Goal: Task Accomplishment & Management: Complete application form

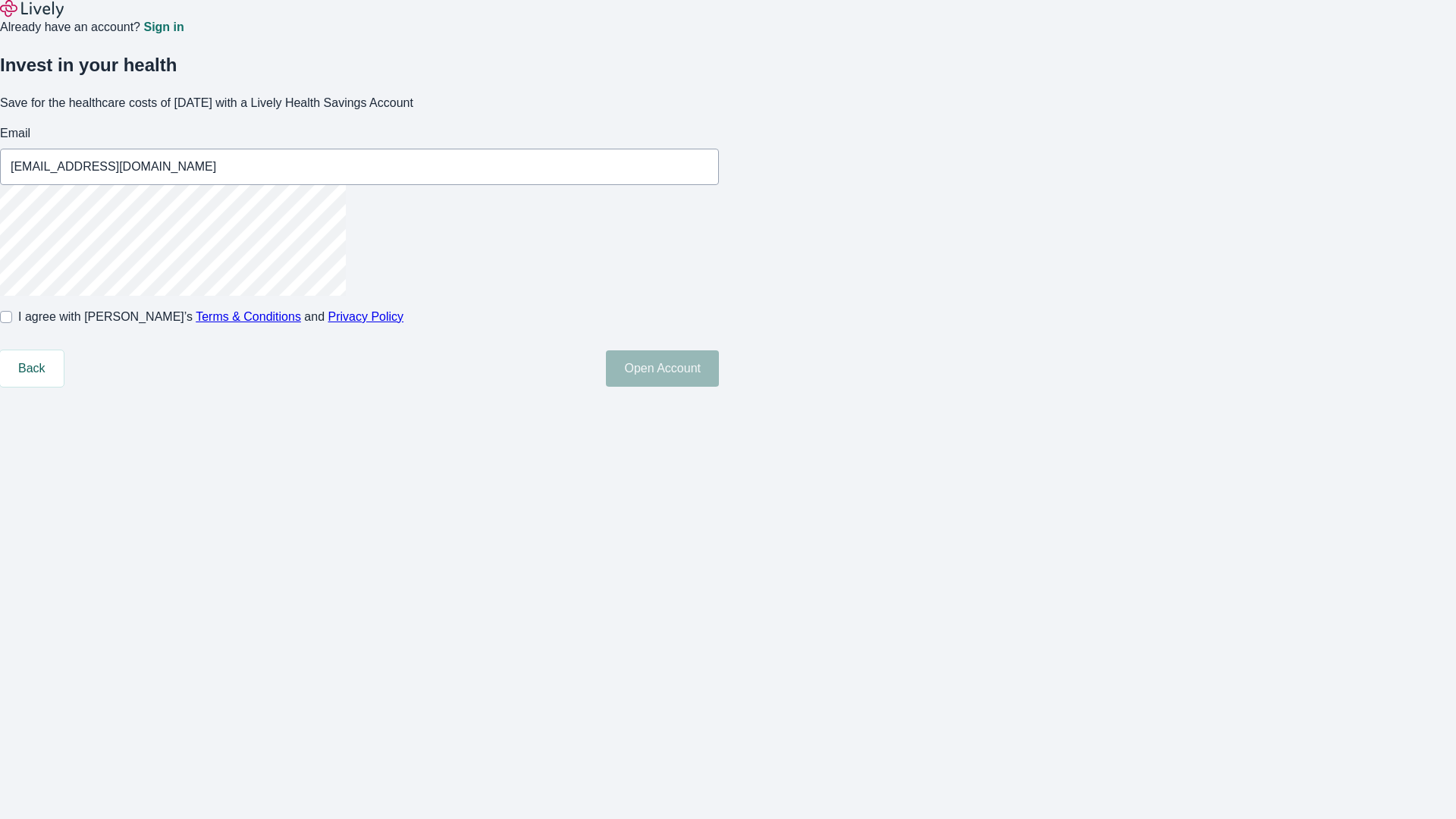
click at [12, 323] on input "I agree with Lively’s Terms & Conditions and Privacy Policy" at bounding box center [6, 317] width 12 height 12
checkbox input "true"
click at [719, 387] on button "Open Account" at bounding box center [662, 368] width 113 height 37
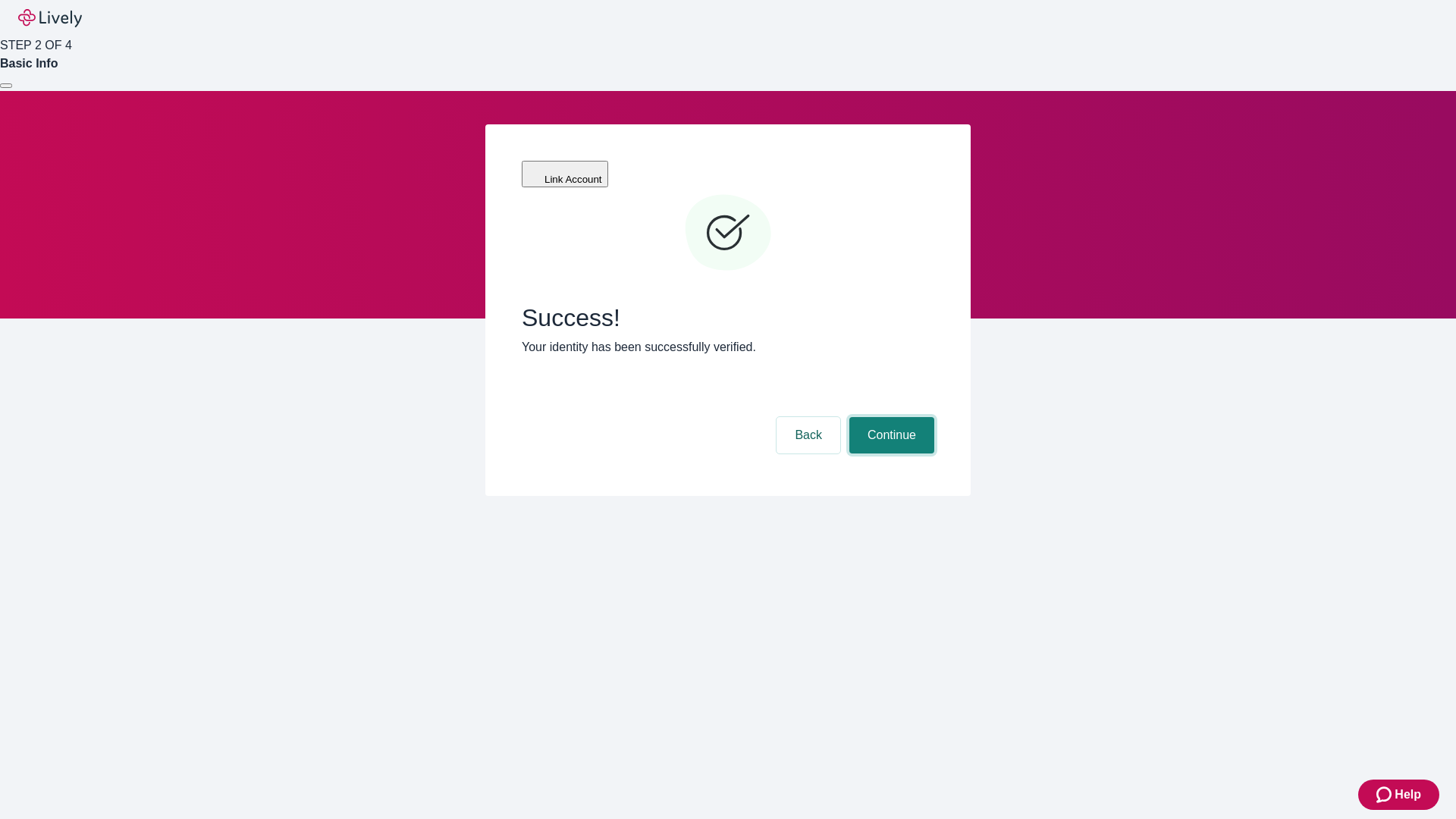
click at [890, 417] on button "Continue" at bounding box center [892, 435] width 85 height 37
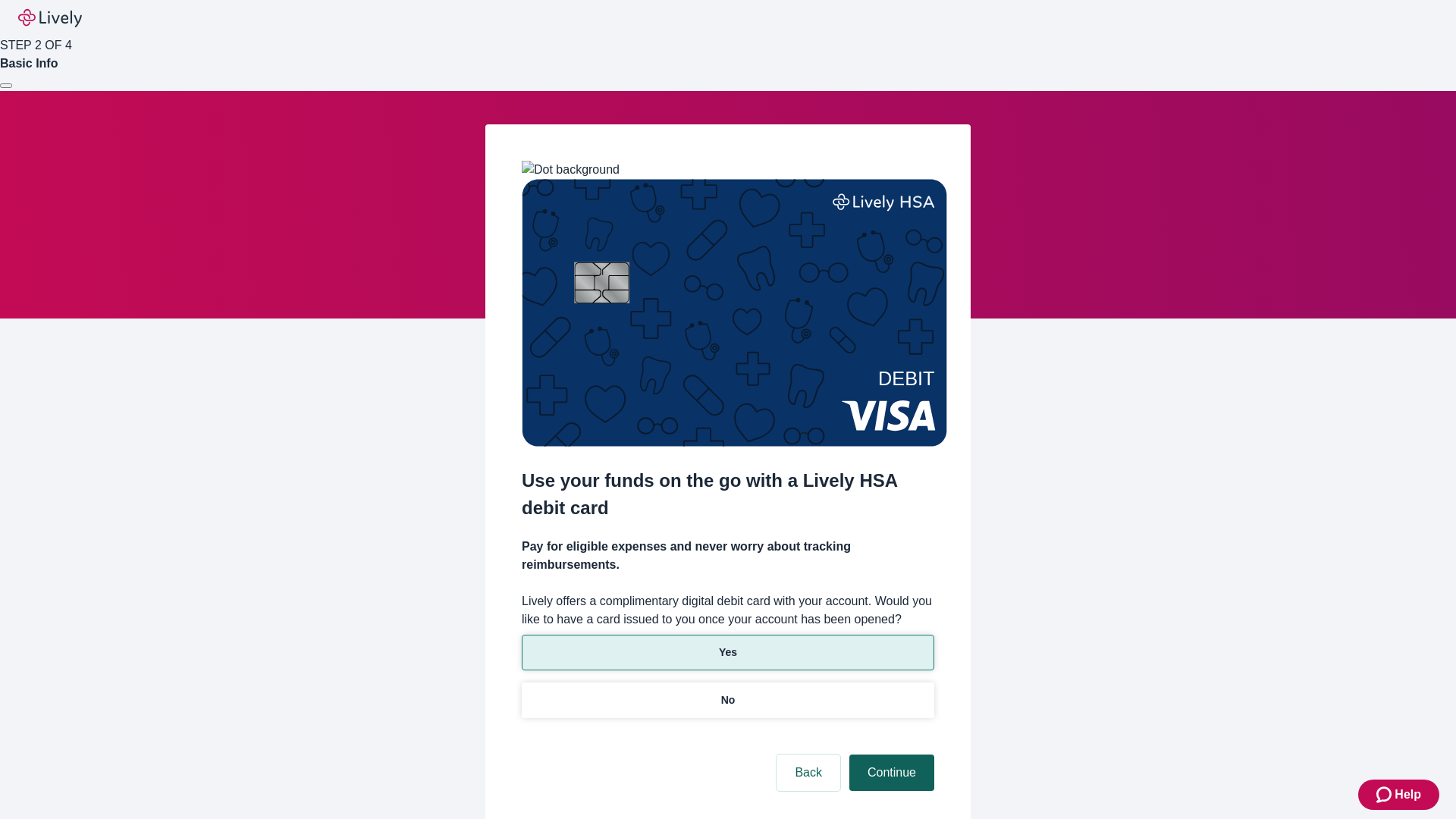
click at [727, 645] on p "Yes" at bounding box center [728, 653] width 18 height 16
click at [890, 754] on button "Continue" at bounding box center [892, 772] width 85 height 37
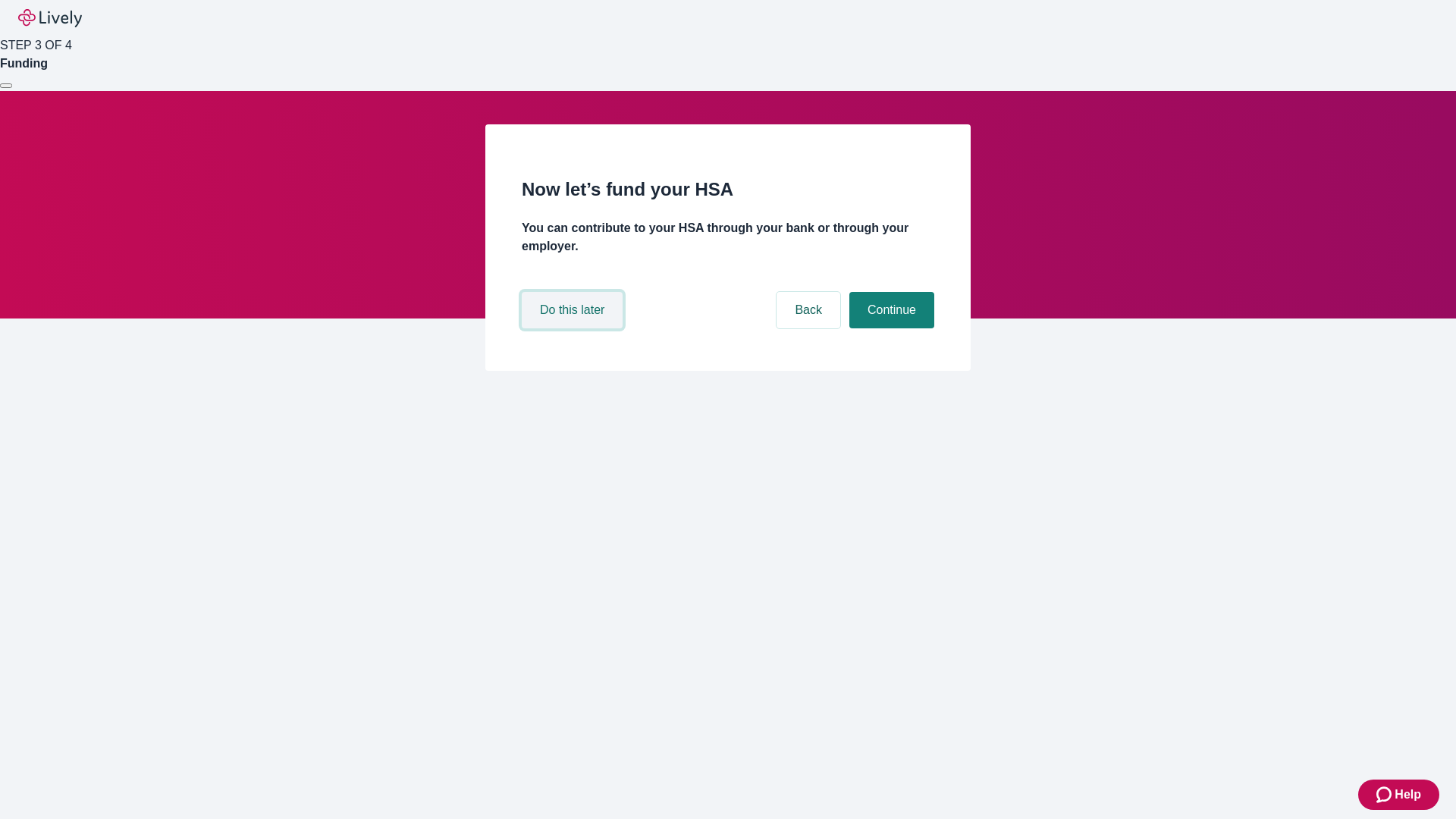
click at [574, 328] on button "Do this later" at bounding box center [572, 310] width 101 height 37
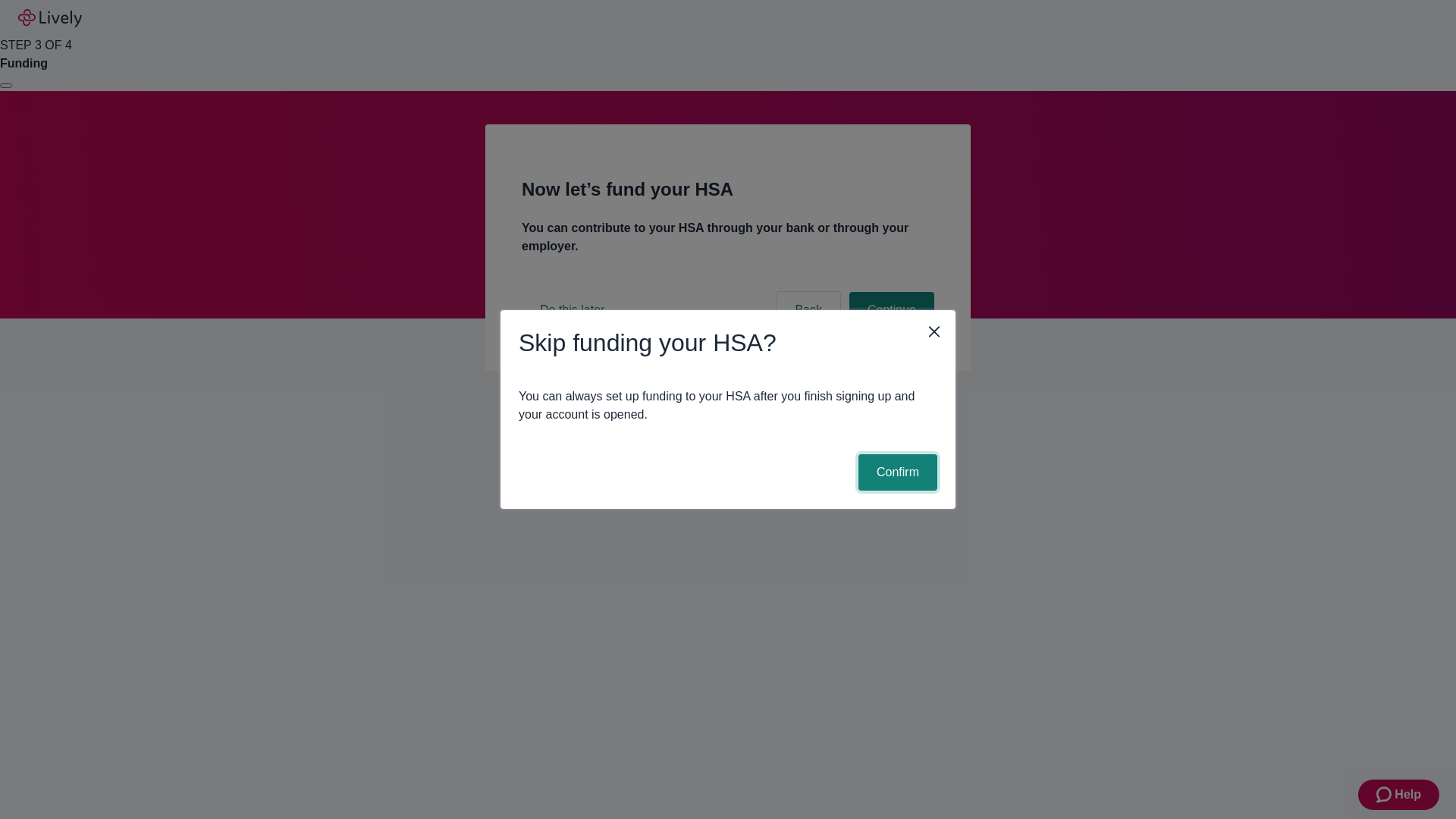
click at [895, 473] on button "Confirm" at bounding box center [898, 472] width 79 height 37
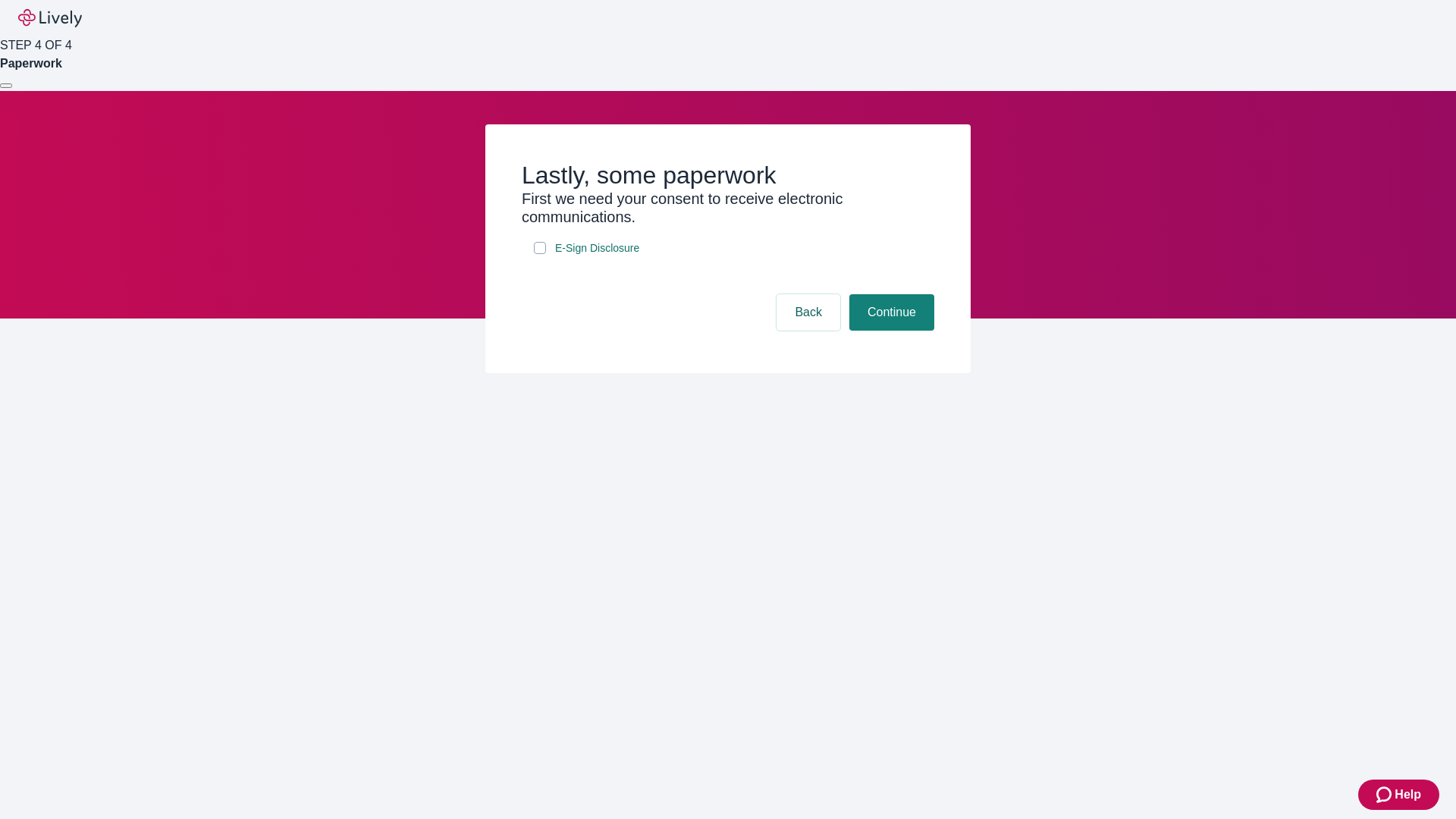
click at [539, 254] on input "E-Sign Disclosure" at bounding box center [539, 247] width 12 height 12
checkbox input "true"
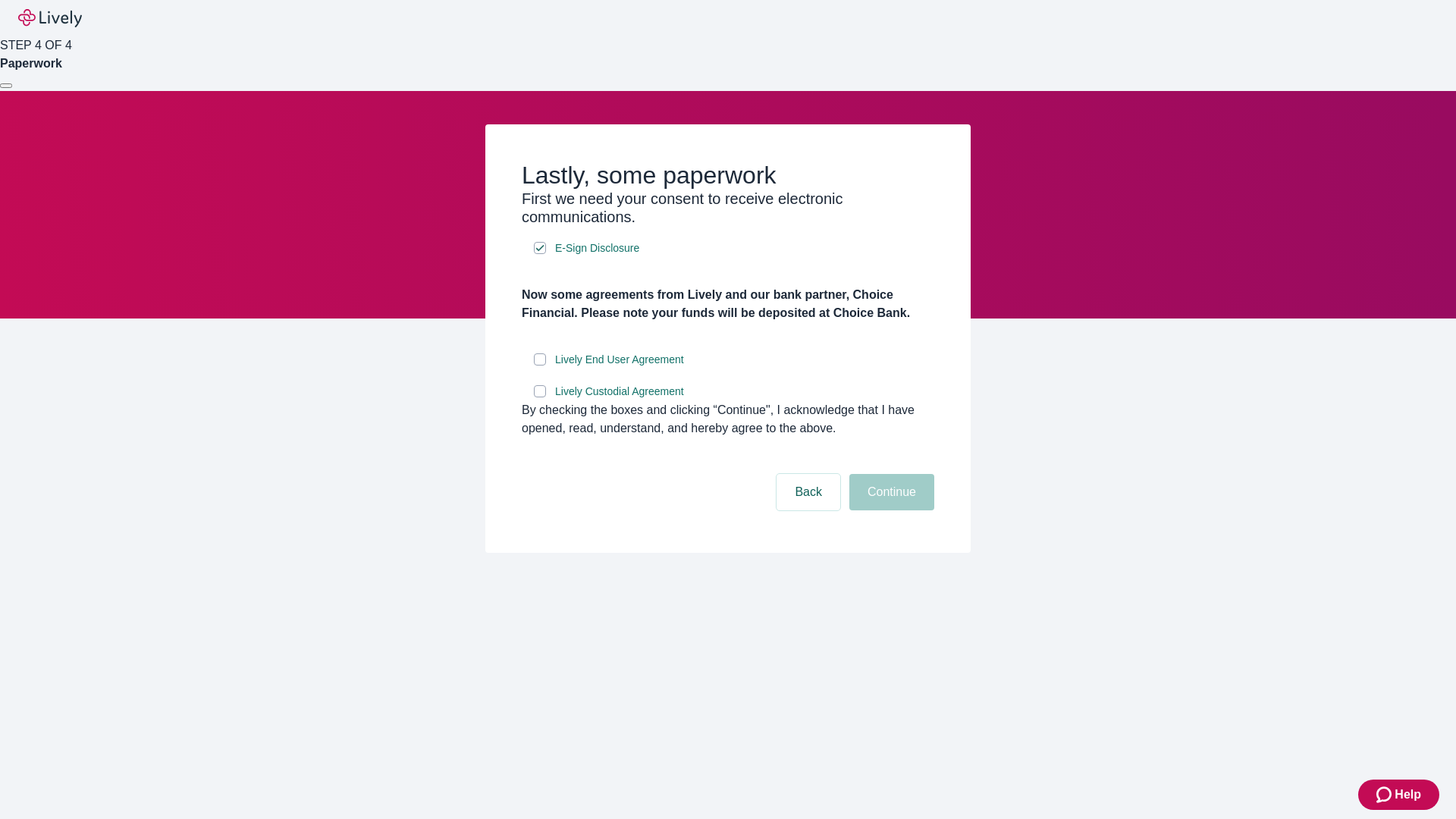
click at [539, 366] on input "Lively End User Agreement" at bounding box center [539, 359] width 12 height 12
checkbox input "true"
click at [539, 398] on input "Lively Custodial Agreement" at bounding box center [539, 391] width 12 height 12
checkbox input "true"
click at [890, 510] on button "Continue" at bounding box center [892, 492] width 85 height 37
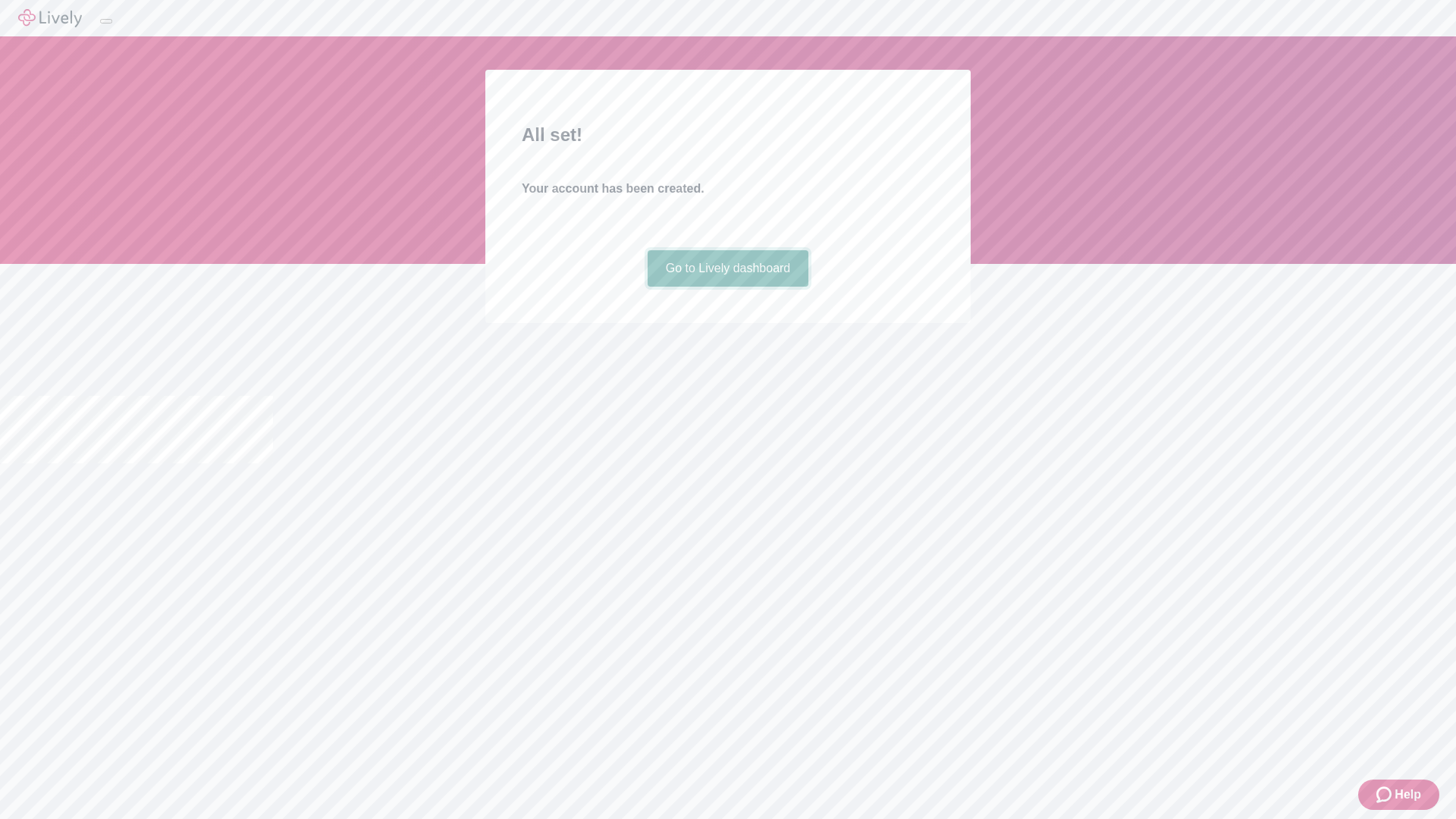
click at [727, 287] on link "Go to Lively dashboard" at bounding box center [728, 269] width 162 height 37
